Goal: Task Accomplishment & Management: Complete application form

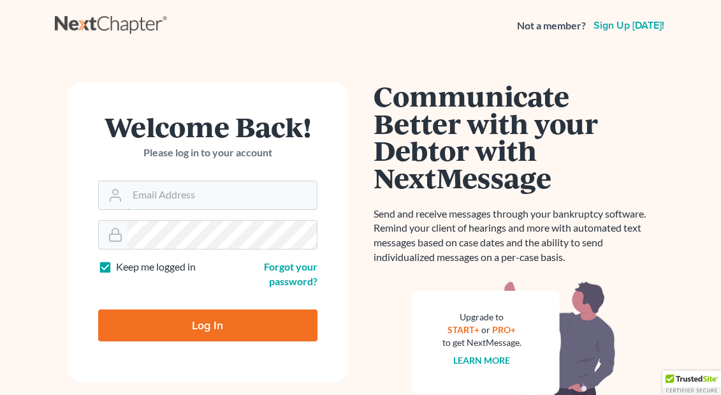
type input "[EMAIL_ADDRESS][DOMAIN_NAME]"
click at [207, 323] on input "Log In" at bounding box center [207, 325] width 219 height 32
type input "Thinking..."
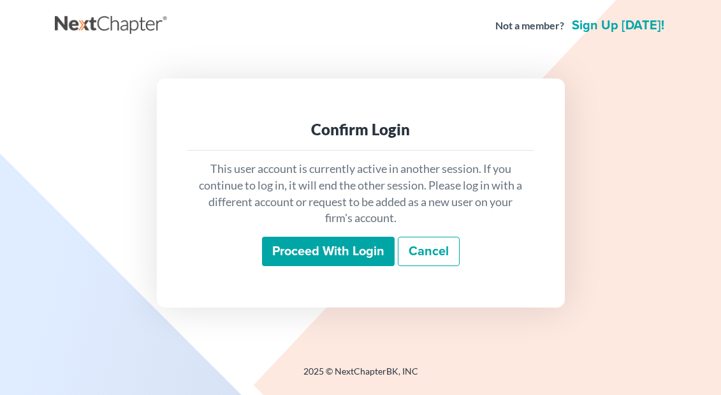
click at [291, 252] on input "Proceed with login" at bounding box center [328, 251] width 133 height 29
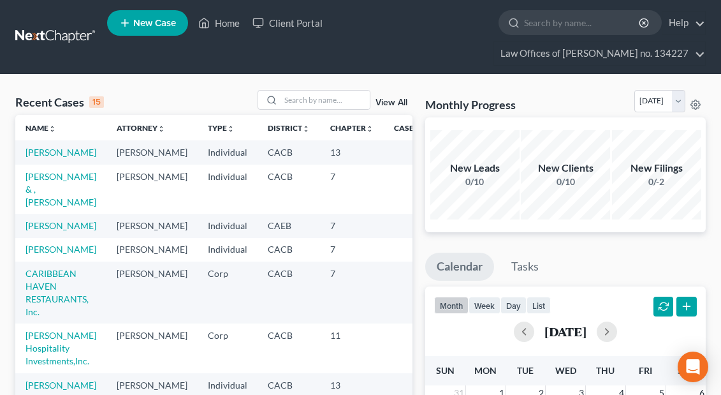
click at [147, 20] on span "New Case" at bounding box center [154, 23] width 43 height 10
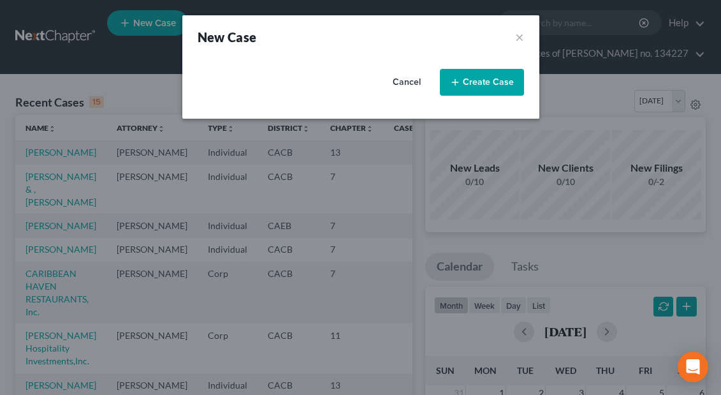
select select "7"
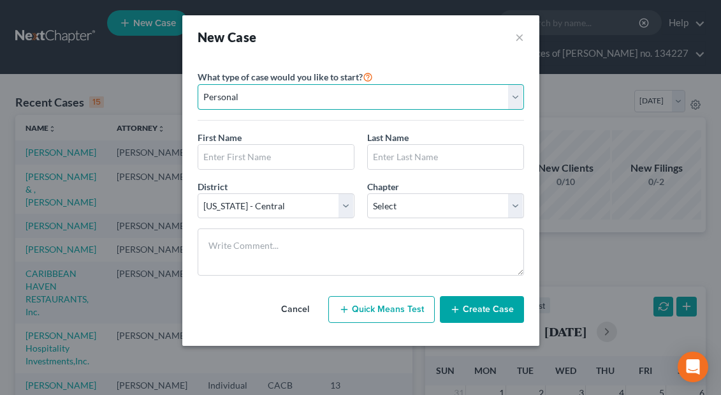
select select "1"
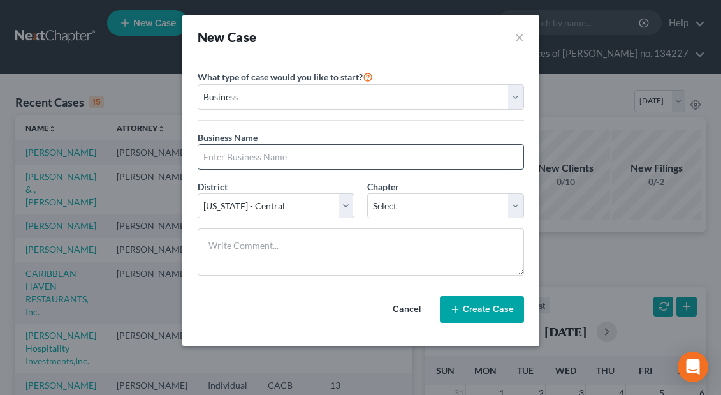
click at [259, 163] on input "text" at bounding box center [360, 157] width 325 height 24
type input "Smart Place Inc."
click at [518, 205] on select "Select 7 11 12" at bounding box center [445, 206] width 157 height 26
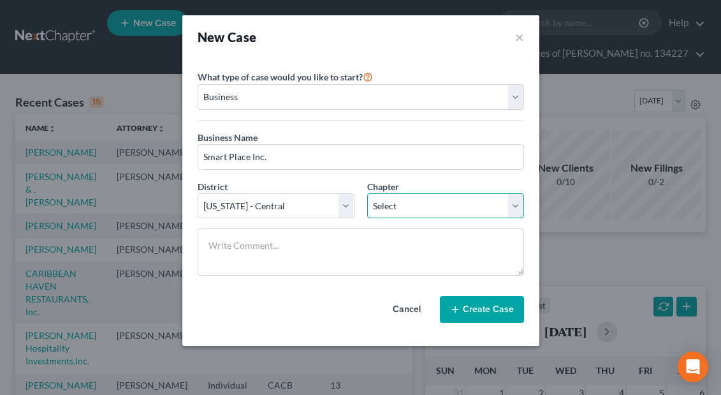
select select "1"
click at [472, 310] on button "Create Case" at bounding box center [482, 309] width 84 height 27
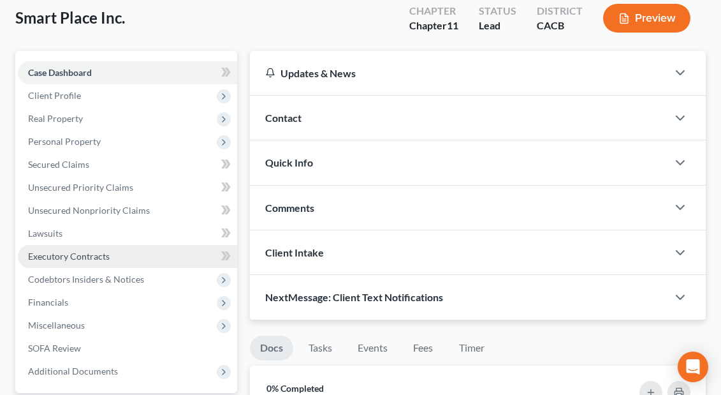
scroll to position [84, 0]
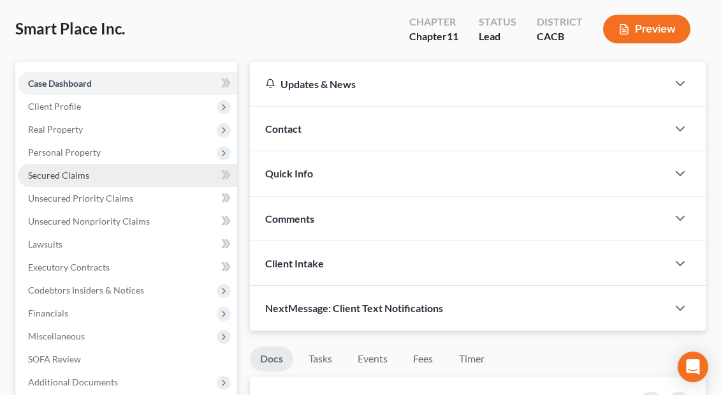
click at [77, 179] on span "Secured Claims" at bounding box center [58, 175] width 61 height 11
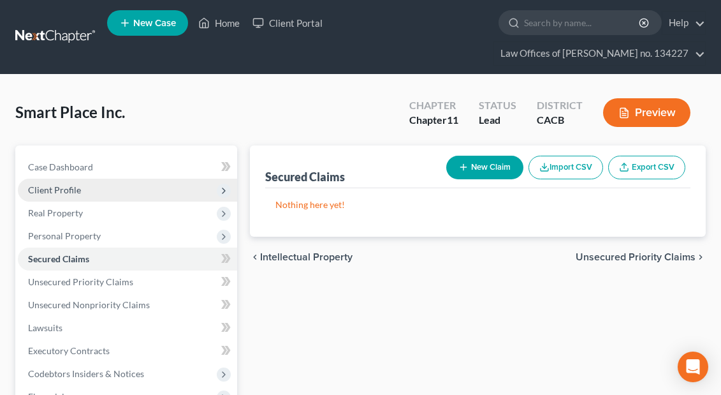
click at [82, 194] on span "Client Profile" at bounding box center [127, 190] width 219 height 23
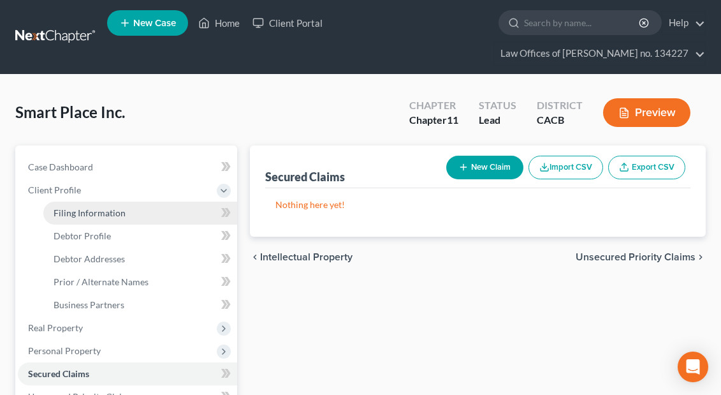
click at [85, 213] on span "Filing Information" at bounding box center [90, 212] width 72 height 11
select select "1"
select select "7"
select select "0"
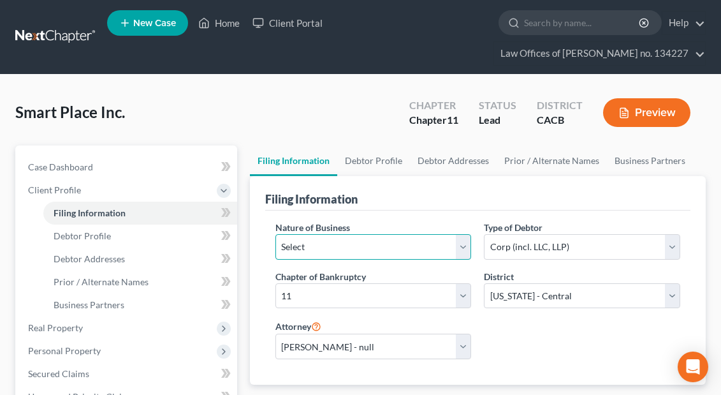
click at [462, 245] on select "Select Clearing Bank Commodity Broker Health Care Business Other Railroad Singl…" at bounding box center [373, 247] width 196 height 26
select select "5"
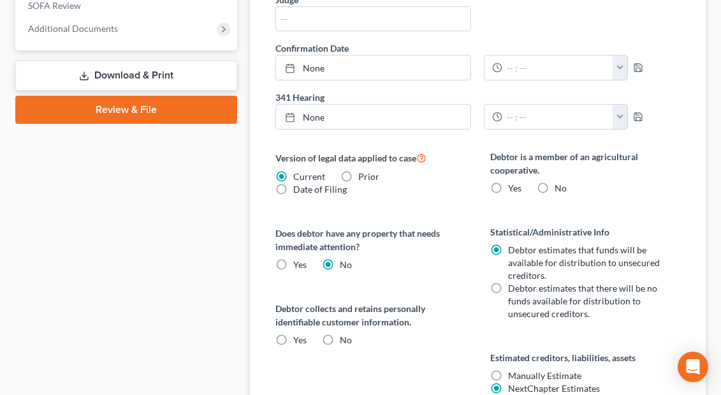
scroll to position [552, 0]
click at [555, 185] on label "No" at bounding box center [561, 187] width 12 height 13
click at [560, 185] on input "No" at bounding box center [564, 185] width 8 height 8
radio input "true"
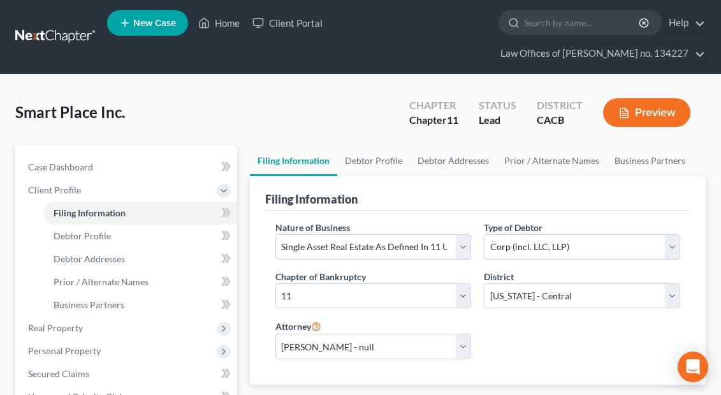
scroll to position [0, 0]
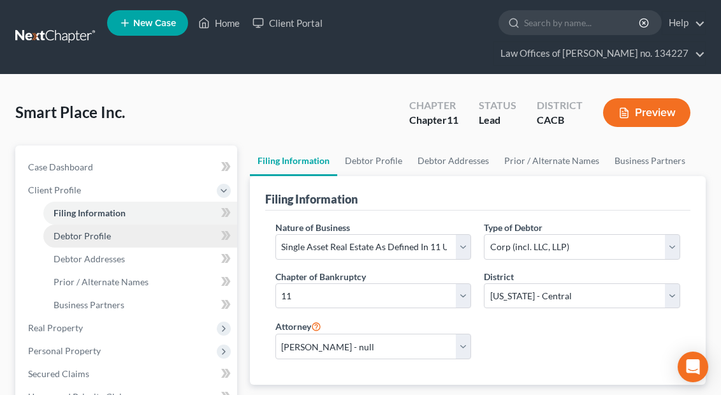
click at [96, 239] on span "Debtor Profile" at bounding box center [82, 235] width 57 height 11
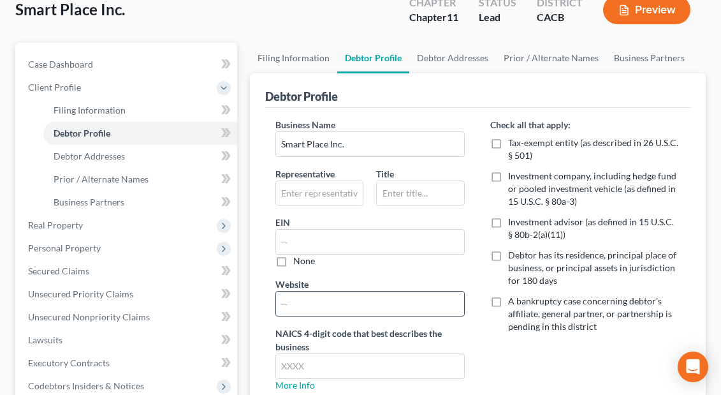
scroll to position [103, 0]
click at [303, 241] on input "text" at bounding box center [370, 242] width 189 height 24
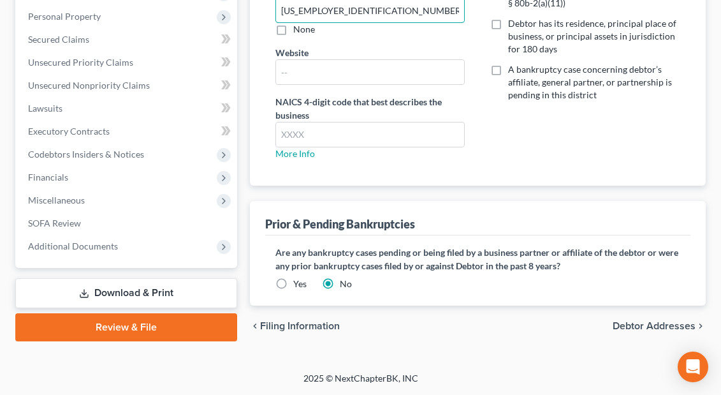
scroll to position [334, 0]
type input "85-1209398"
click at [304, 132] on input "text" at bounding box center [370, 134] width 189 height 24
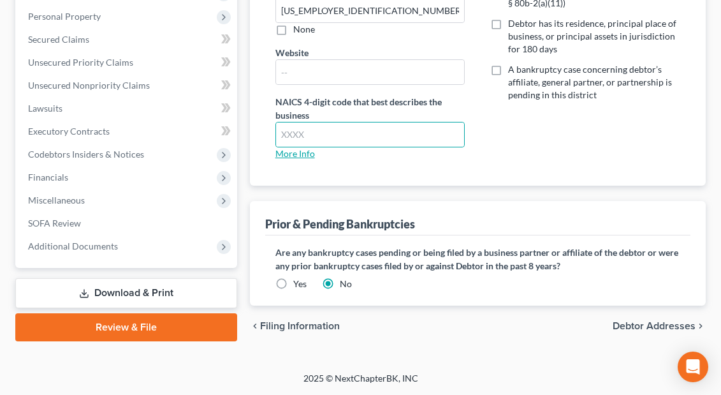
click at [302, 152] on link "More Info" at bounding box center [295, 153] width 40 height 11
click at [286, 130] on input "text" at bounding box center [370, 134] width 189 height 24
type input "53"
click at [307, 156] on link "More Info" at bounding box center [295, 153] width 40 height 11
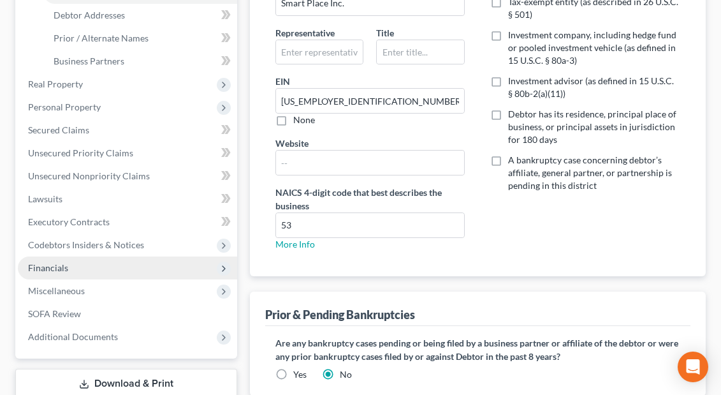
scroll to position [237, 0]
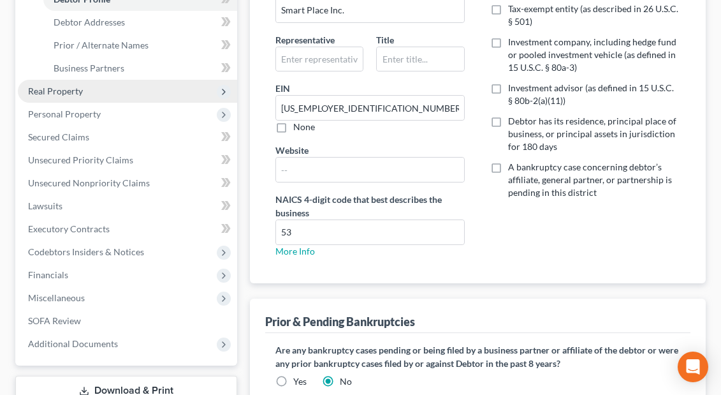
click at [68, 91] on span "Real Property" at bounding box center [55, 90] width 55 height 11
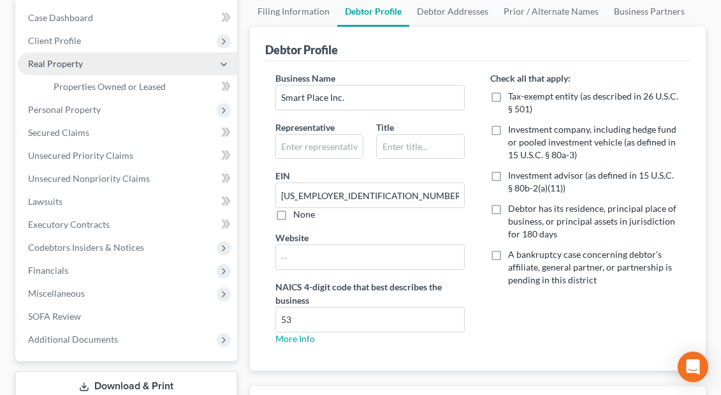
scroll to position [146, 0]
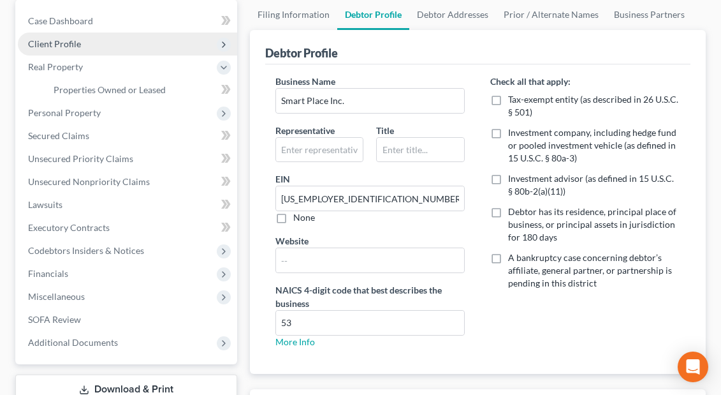
click at [62, 43] on span "Client Profile" at bounding box center [54, 43] width 53 height 11
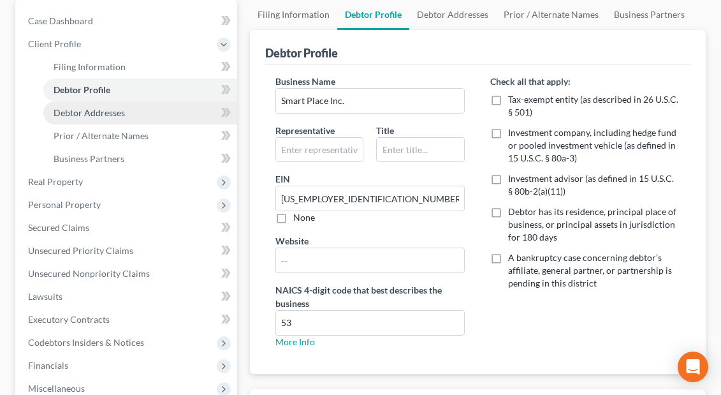
click at [71, 112] on span "Debtor Addresses" at bounding box center [89, 112] width 71 height 11
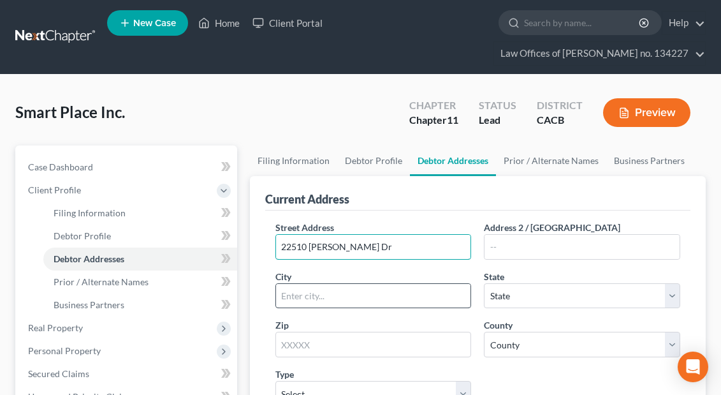
type input "22510 La Quilla Dr"
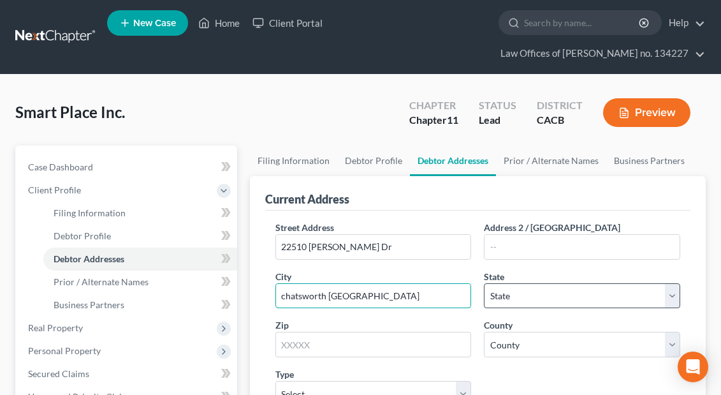
type input "chatsworth CA"
click at [673, 295] on select "State AL AK AR AZ CA CO CT DE DC FL GA GU HI ID IL IN IA KS KY LA ME MD MA MI M…" at bounding box center [582, 296] width 196 height 26
select select "4"
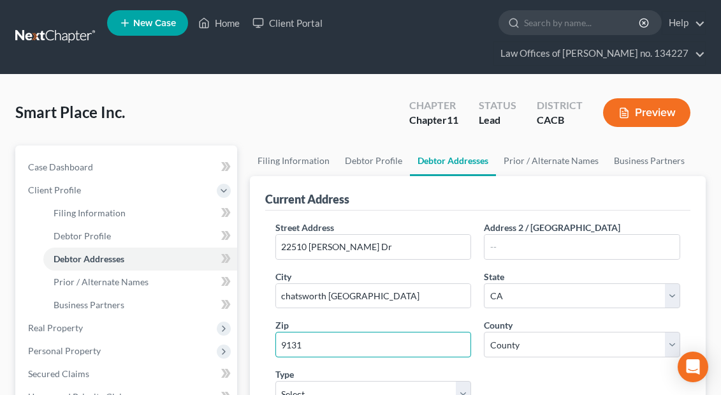
type input "91311"
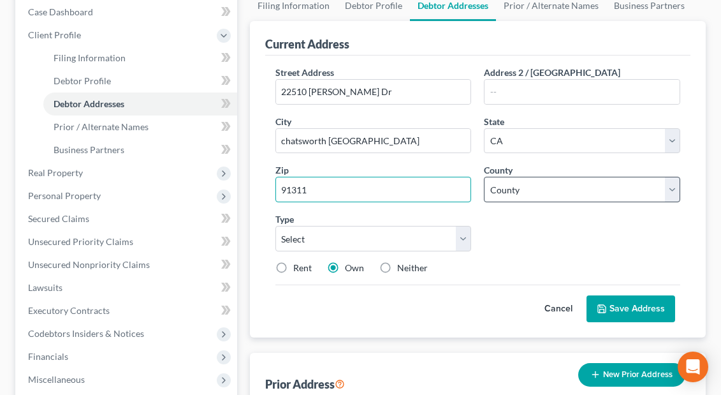
scroll to position [143, 0]
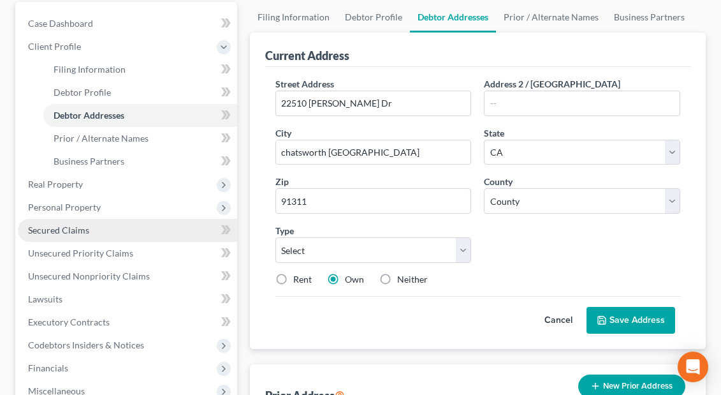
click at [50, 233] on span "Secured Claims" at bounding box center [58, 229] width 61 height 11
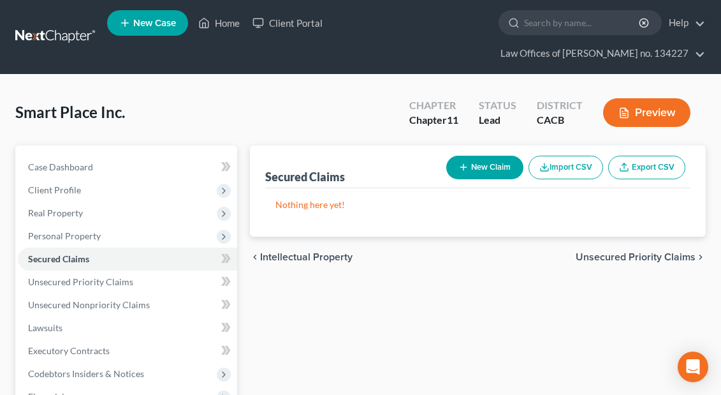
click at [488, 166] on button "New Claim" at bounding box center [484, 168] width 77 height 24
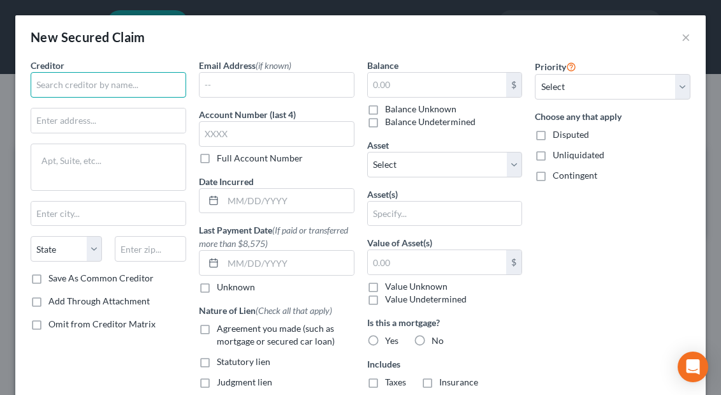
click at [73, 84] on input "text" at bounding box center [109, 85] width 156 height 26
type input "s"
type input "t"
type input "trustee corps"
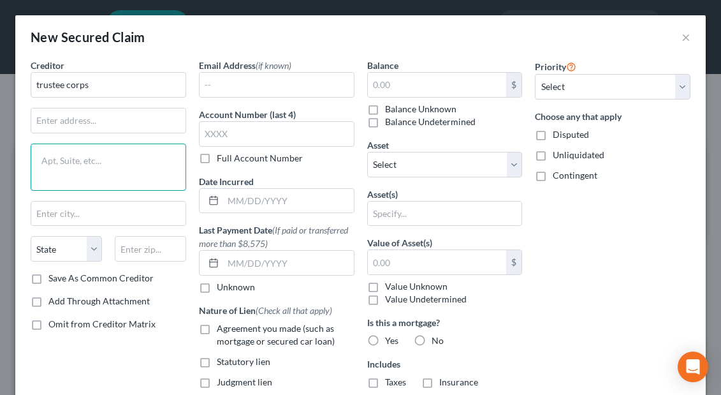
click at [61, 156] on textarea at bounding box center [109, 166] width 156 height 47
paste textarea "17100 Gillette Ave. Irvine, CA 92614"
type textarea "17100 Gillette Ave. Irvine, CA 92614"
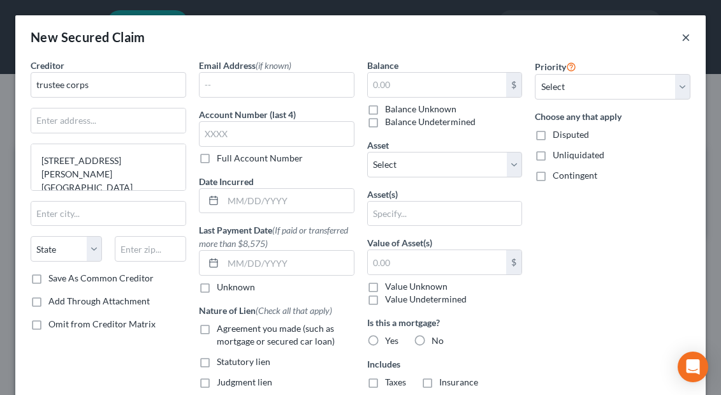
click at [687, 38] on button "×" at bounding box center [686, 36] width 9 height 15
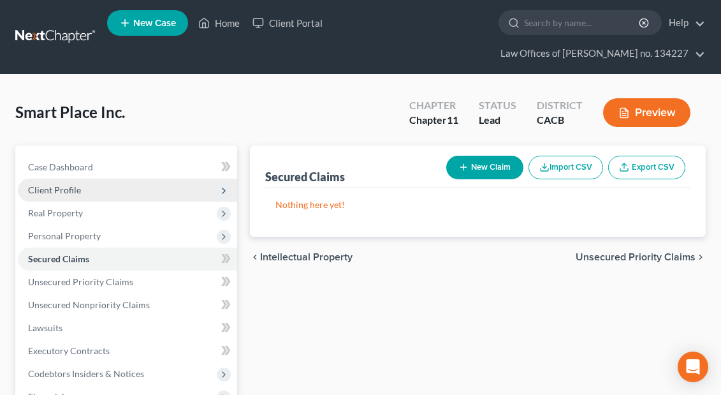
click at [63, 193] on span "Client Profile" at bounding box center [54, 189] width 53 height 11
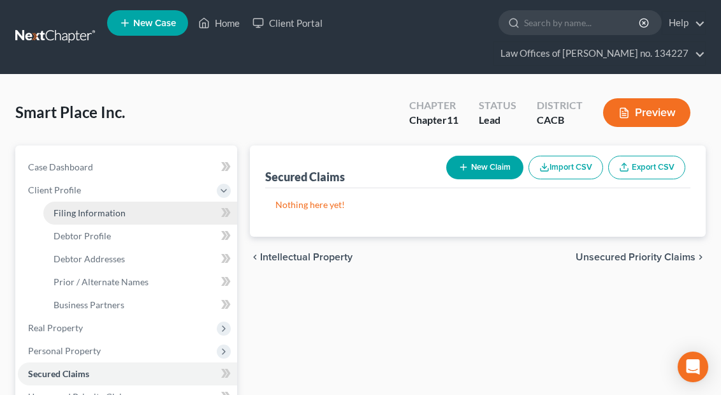
click at [82, 214] on span "Filing Information" at bounding box center [90, 212] width 72 height 11
select select "5"
select select "1"
select select "7"
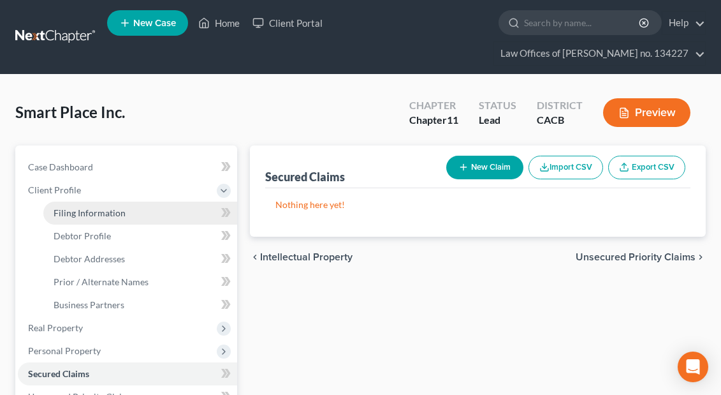
select select "0"
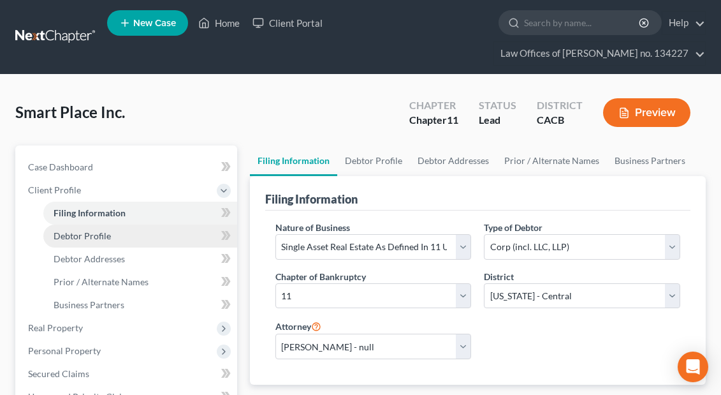
click at [89, 243] on link "Debtor Profile" at bounding box center [140, 235] width 194 height 23
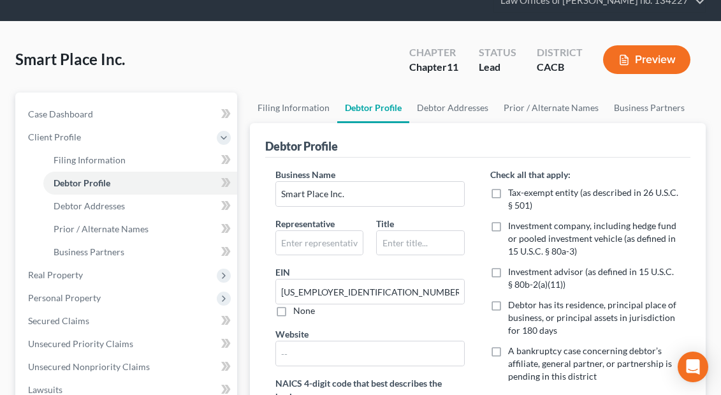
scroll to position [61, 0]
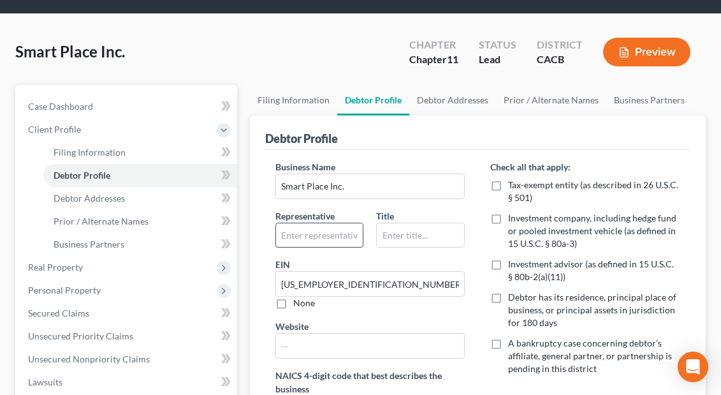
click at [300, 238] on input "text" at bounding box center [319, 235] width 87 height 24
type input "Sergey Vershinin"
click at [389, 237] on input "text" at bounding box center [420, 235] width 87 height 24
type input "Officer"
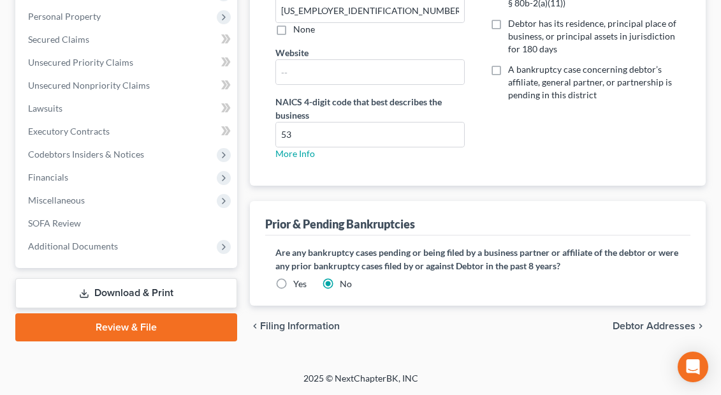
scroll to position [334, 0]
click at [120, 293] on link "Download & Print" at bounding box center [126, 293] width 222 height 30
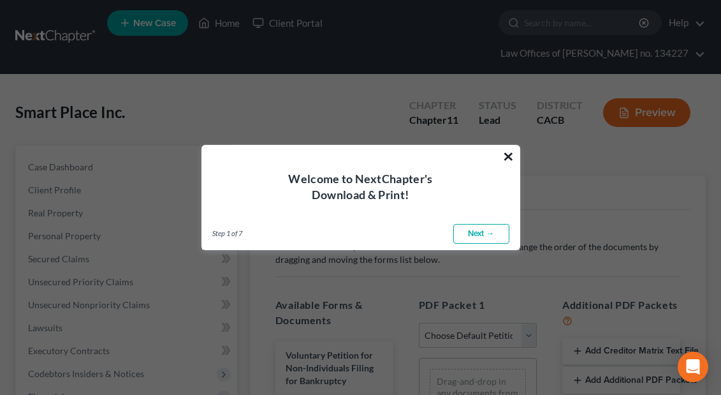
click at [508, 154] on button "×" at bounding box center [508, 156] width 12 height 20
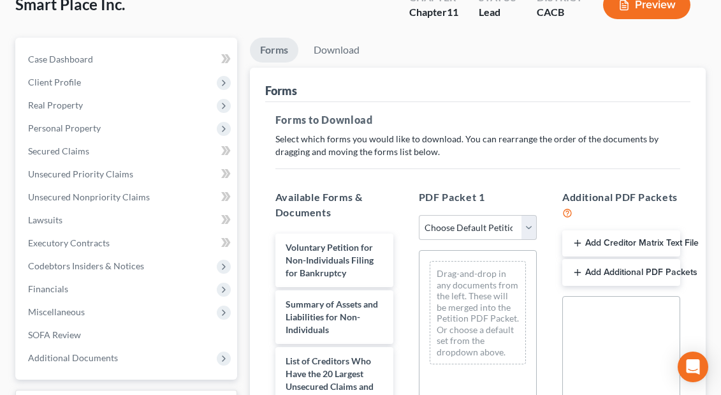
scroll to position [108, 0]
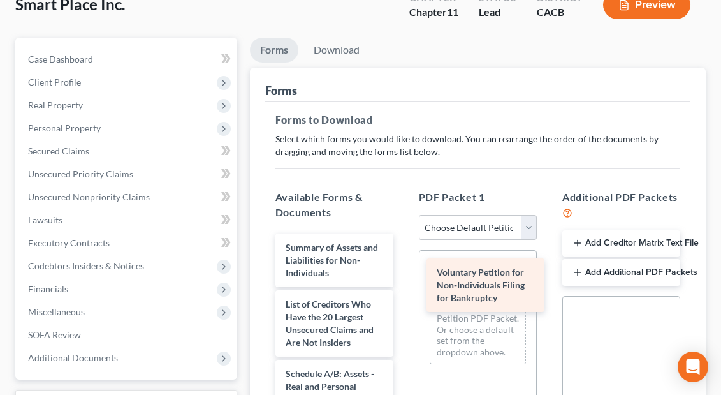
drag, startPoint x: 340, startPoint y: 261, endPoint x: 486, endPoint y: 277, distance: 146.9
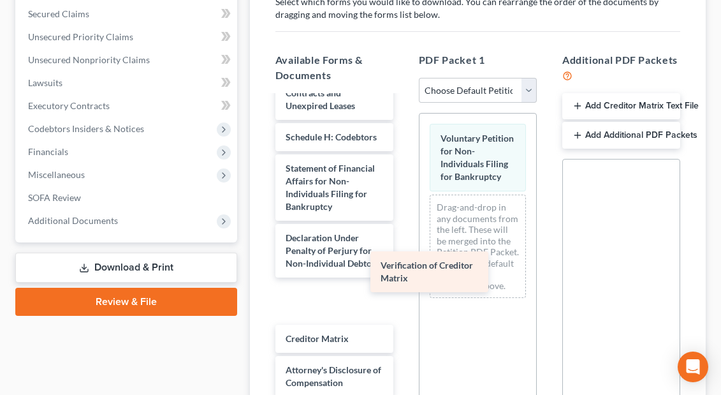
scroll to position [282, 0]
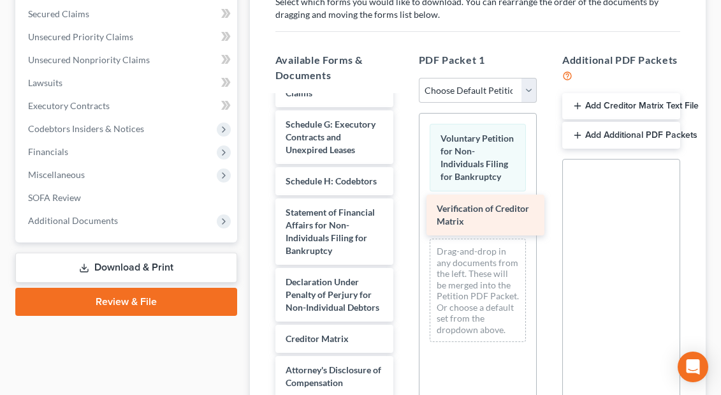
drag, startPoint x: 328, startPoint y: 327, endPoint x: 478, endPoint y: 212, distance: 188.7
click at [404, 212] on div "Verification of Creditor Matrix Summary of Assets and Liabilities for Non-Indiv…" at bounding box center [334, 127] width 138 height 627
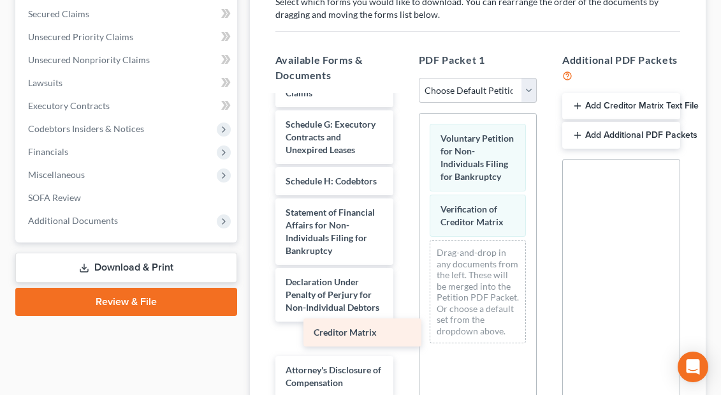
scroll to position [251, 0]
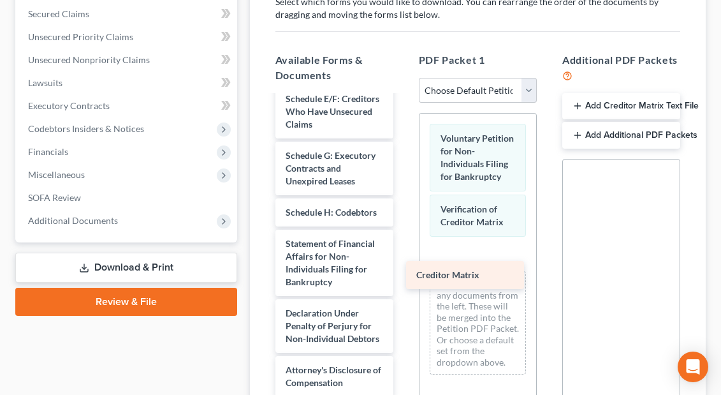
drag, startPoint x: 349, startPoint y: 339, endPoint x: 485, endPoint y: 269, distance: 152.0
click at [404, 269] on div "Creditor Matrix Summary of Assets and Liabilities for Non-Individuals List of C…" at bounding box center [334, 142] width 138 height 595
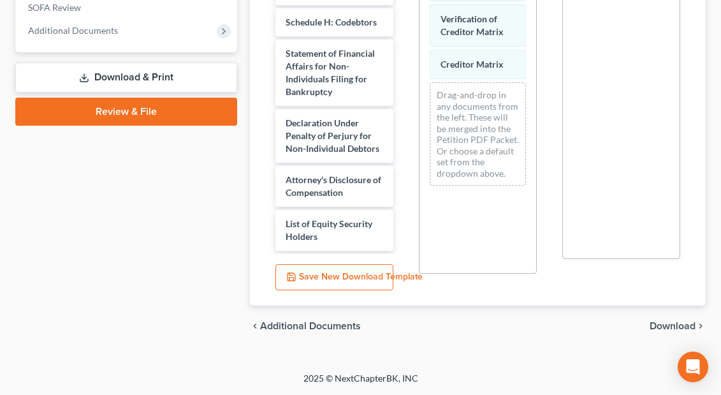
scroll to position [434, 0]
click at [678, 326] on span "Download" at bounding box center [673, 326] width 46 height 10
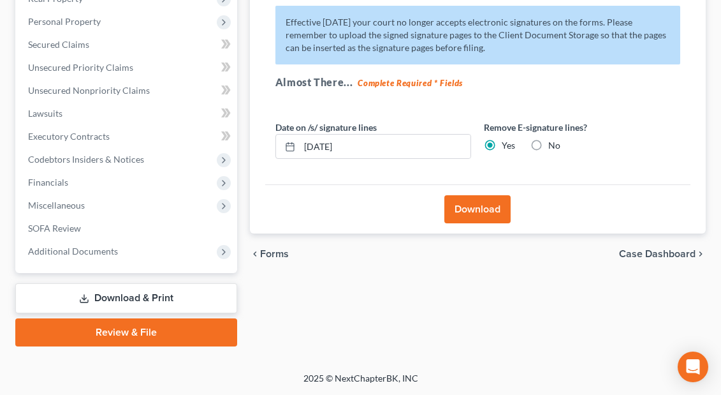
scroll to position [214, 0]
click at [478, 212] on button "Download" at bounding box center [477, 209] width 66 height 28
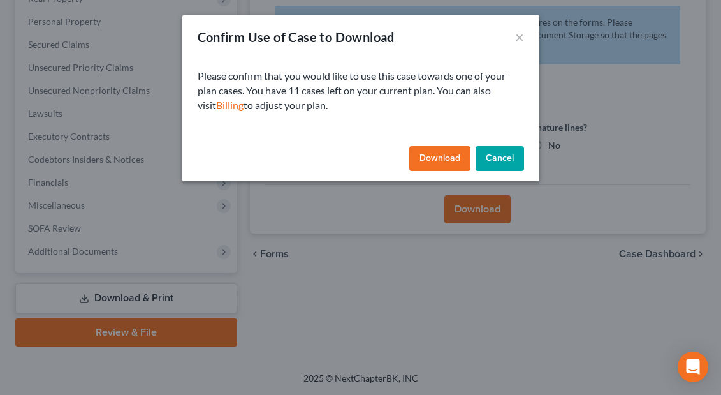
click at [440, 154] on button "Download" at bounding box center [439, 159] width 61 height 26
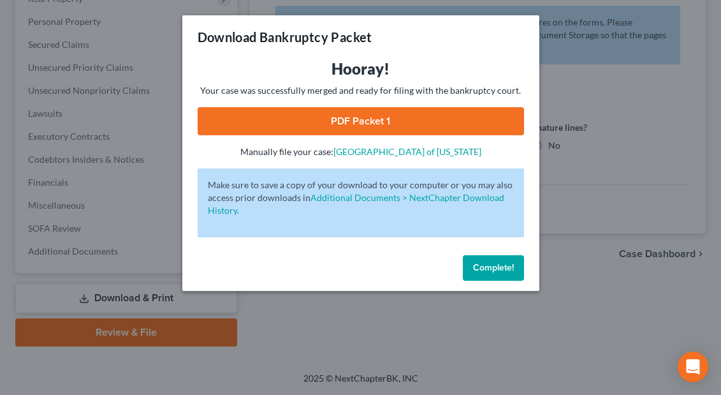
click at [420, 120] on link "PDF Packet 1" at bounding box center [361, 121] width 326 height 28
